Goal: Task Accomplishment & Management: Complete application form

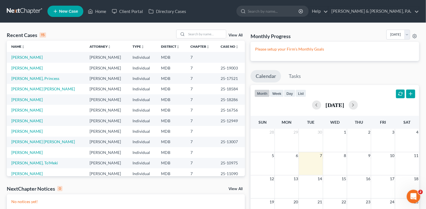
click at [228, 10] on ul "New Case Home Client Portal Directory Cases - No Result - See all results Or Pr…" at bounding box center [233, 11] width 372 height 15
click at [27, 57] on link "[PERSON_NAME]" at bounding box center [26, 57] width 31 height 5
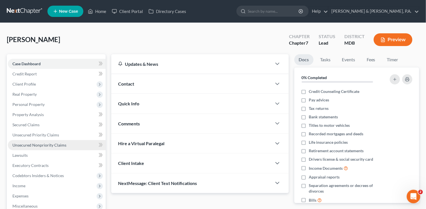
click at [45, 145] on span "Unsecured Nonpriority Claims" at bounding box center [39, 145] width 54 height 5
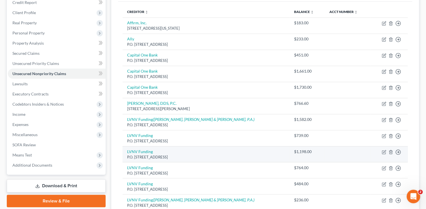
scroll to position [71, 0]
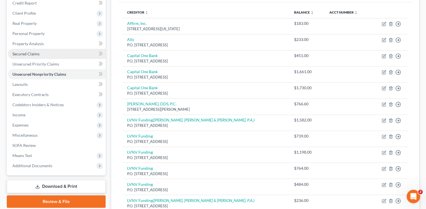
click at [46, 54] on link "Secured Claims" at bounding box center [57, 54] width 98 height 10
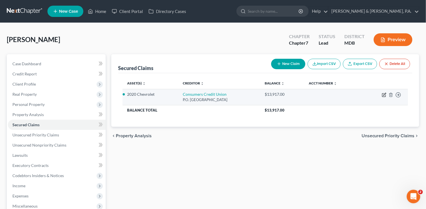
click at [384, 95] on icon "button" at bounding box center [384, 94] width 3 height 3
select select "4"
select select "2"
select select "0"
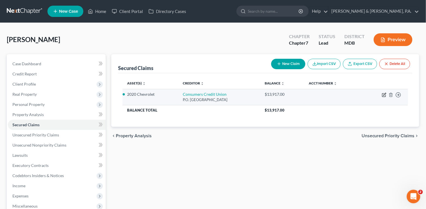
select select "0"
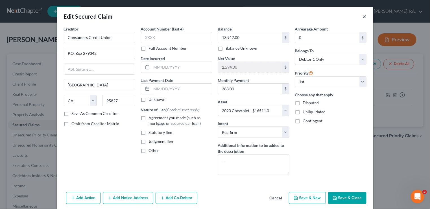
click at [363, 14] on button "×" at bounding box center [365, 16] width 4 height 7
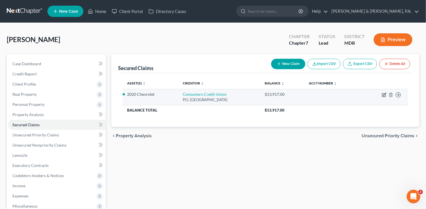
click at [385, 93] on icon "button" at bounding box center [384, 94] width 3 height 3
select select "4"
select select "2"
select select "0"
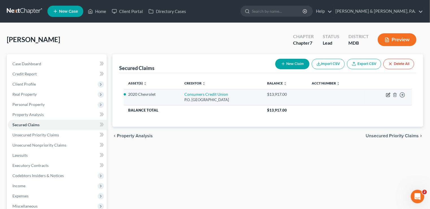
select select "0"
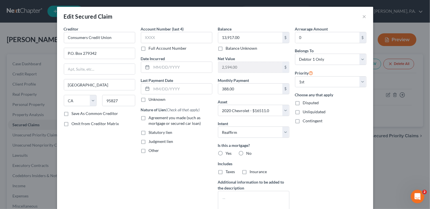
scroll to position [46, 0]
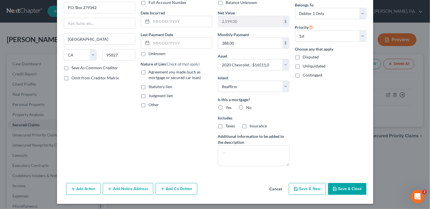
click at [122, 188] on button "Add Notice Address" at bounding box center [128, 189] width 51 height 12
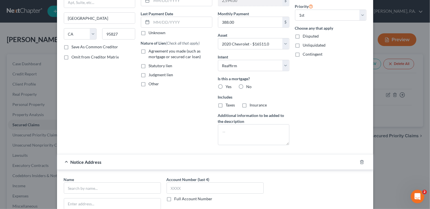
scroll to position [102, 0]
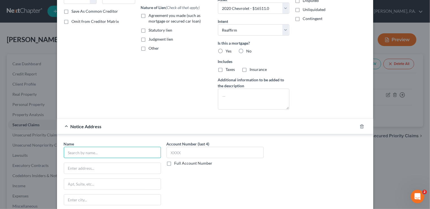
click at [86, 152] on input "text" at bounding box center [112, 152] width 97 height 11
click at [93, 151] on input "Consumer Co-op Credit Union" at bounding box center [112, 152] width 97 height 11
type input "Consumer Co-Op Credit Union"
click at [117, 163] on input "text" at bounding box center [112, 168] width 97 height 11
click at [108, 166] on input "text" at bounding box center [112, 168] width 97 height 11
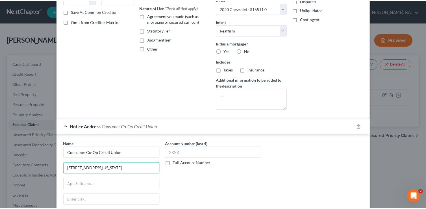
scroll to position [159, 0]
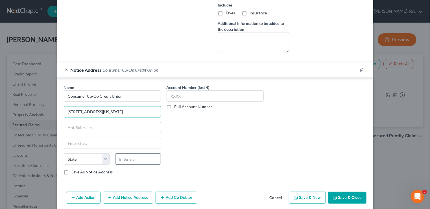
type input "[STREET_ADDRESS][US_STATE]"
click at [130, 157] on input "text" at bounding box center [138, 158] width 46 height 11
type input "60085"
type input "Waukegan"
select select "14"
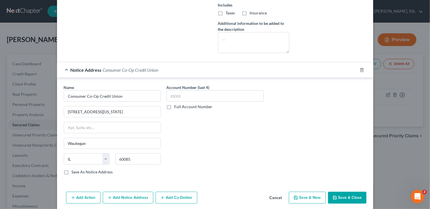
click at [72, 169] on label "Save As Notice Address" at bounding box center [92, 172] width 41 height 6
click at [74, 169] on input "Save As Notice Address" at bounding box center [76, 171] width 4 height 4
checkbox input "true"
click at [339, 197] on button "Save & Close" at bounding box center [347, 198] width 38 height 12
select select
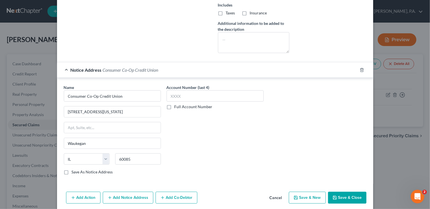
checkbox input "false"
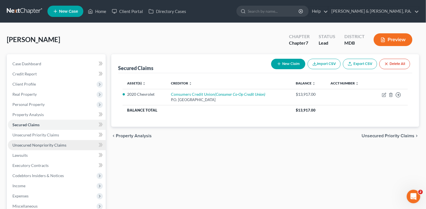
click at [39, 144] on span "Unsecured Nonpriority Claims" at bounding box center [39, 145] width 54 height 5
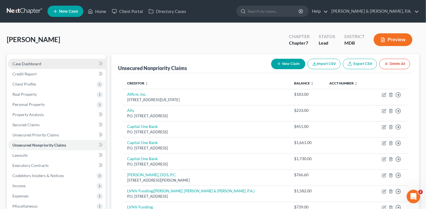
click at [14, 61] on span "Case Dashboard" at bounding box center [26, 63] width 29 height 5
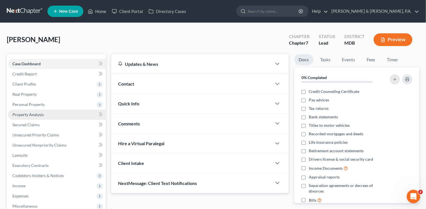
click at [32, 116] on span "Property Analysis" at bounding box center [27, 114] width 31 height 5
